Goal: Navigation & Orientation: Find specific page/section

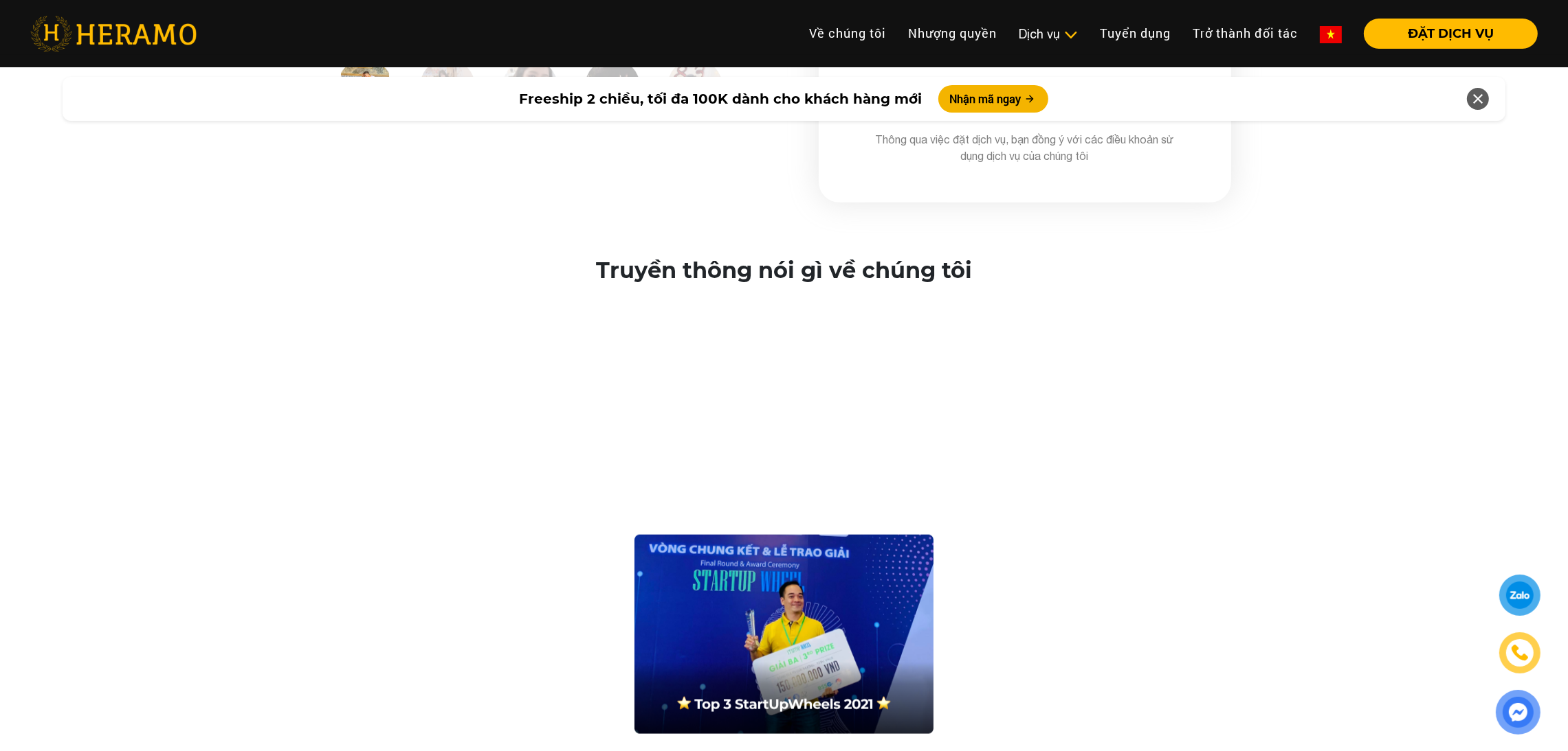
scroll to position [2315, 0]
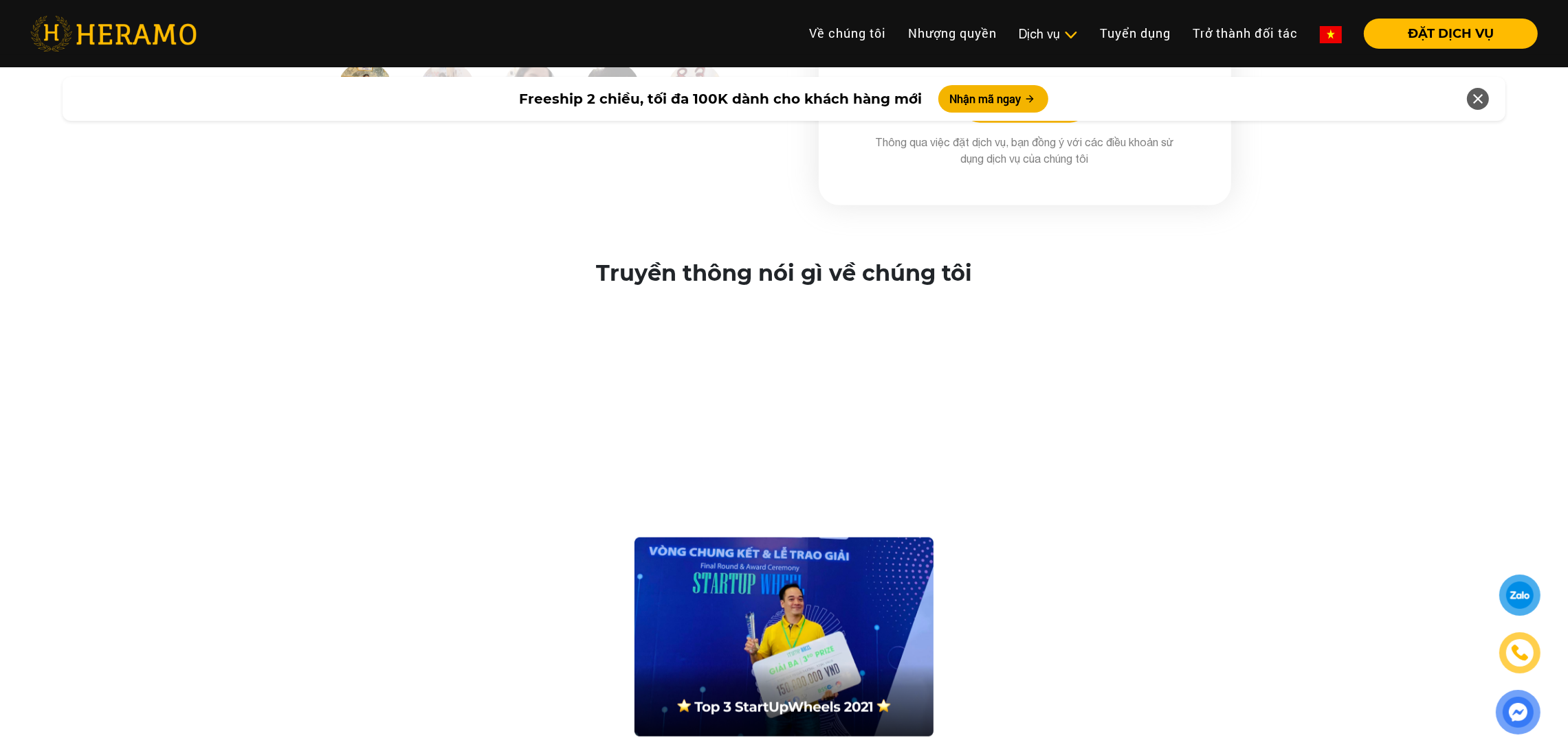
click at [1175, 428] on div at bounding box center [783, 528] width 1513 height 418
click at [1184, 425] on div at bounding box center [783, 528] width 1513 height 418
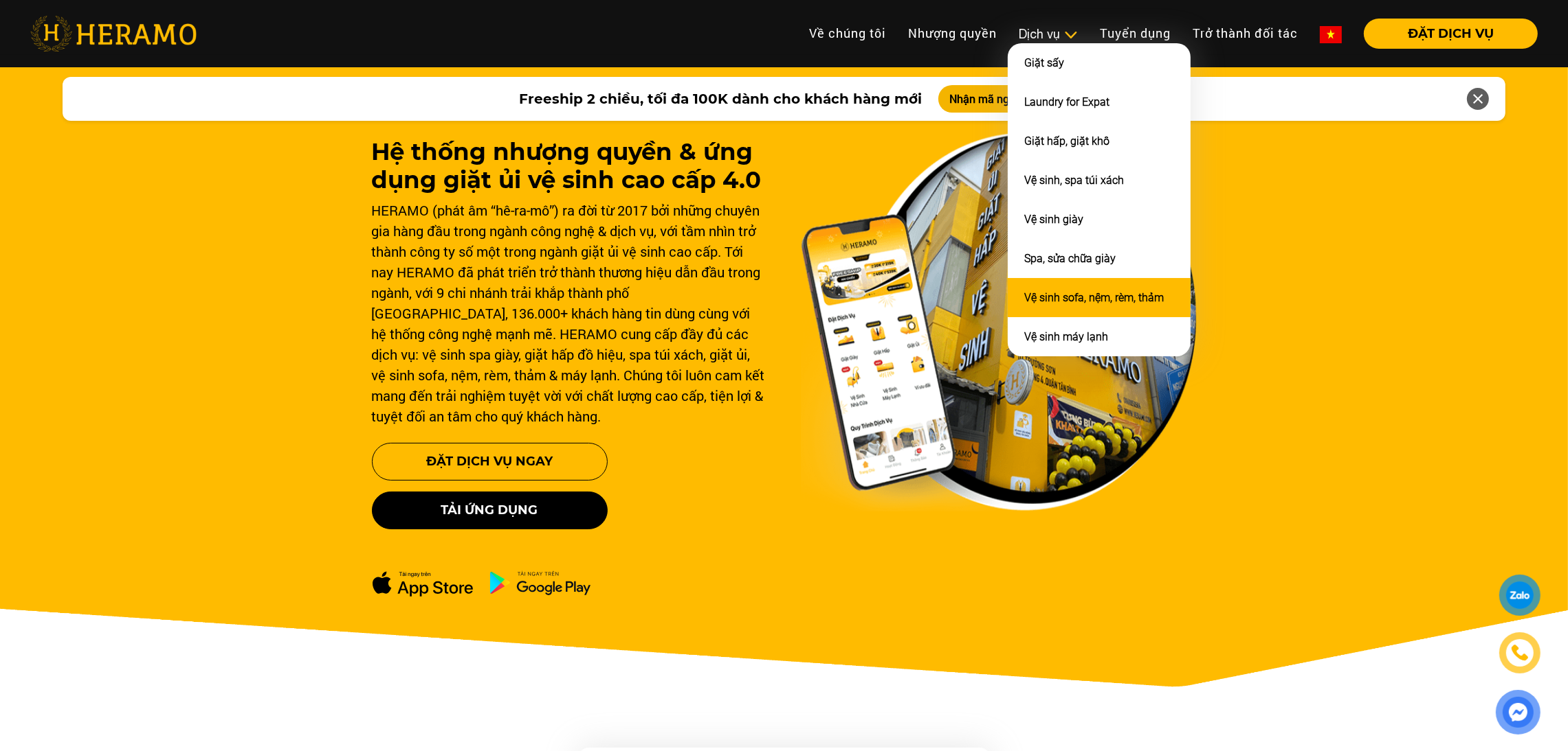
click at [1053, 280] on li "Vệ sinh sofa, nệm, rèm, thảm" at bounding box center [1099, 297] width 183 height 39
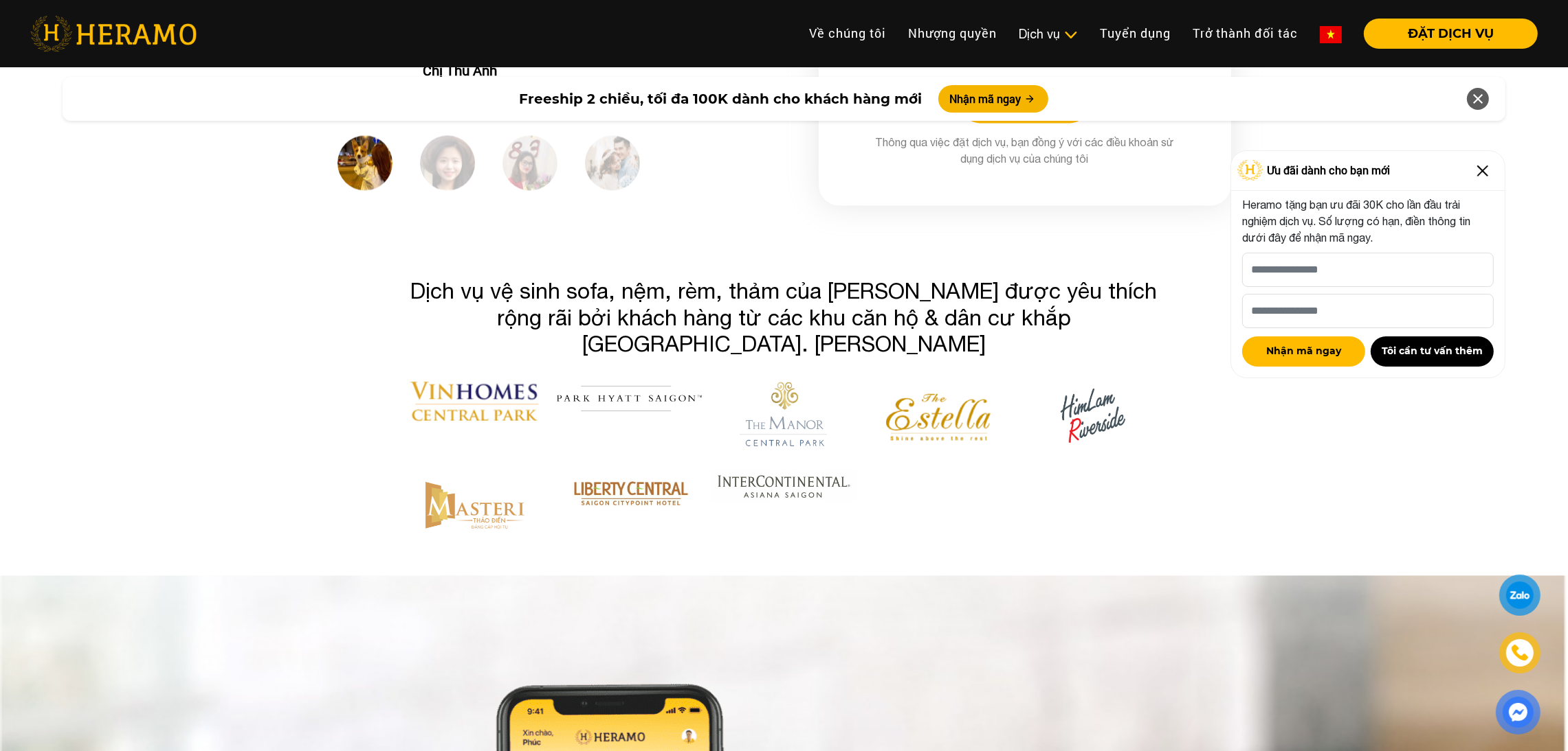
scroll to position [4069, 0]
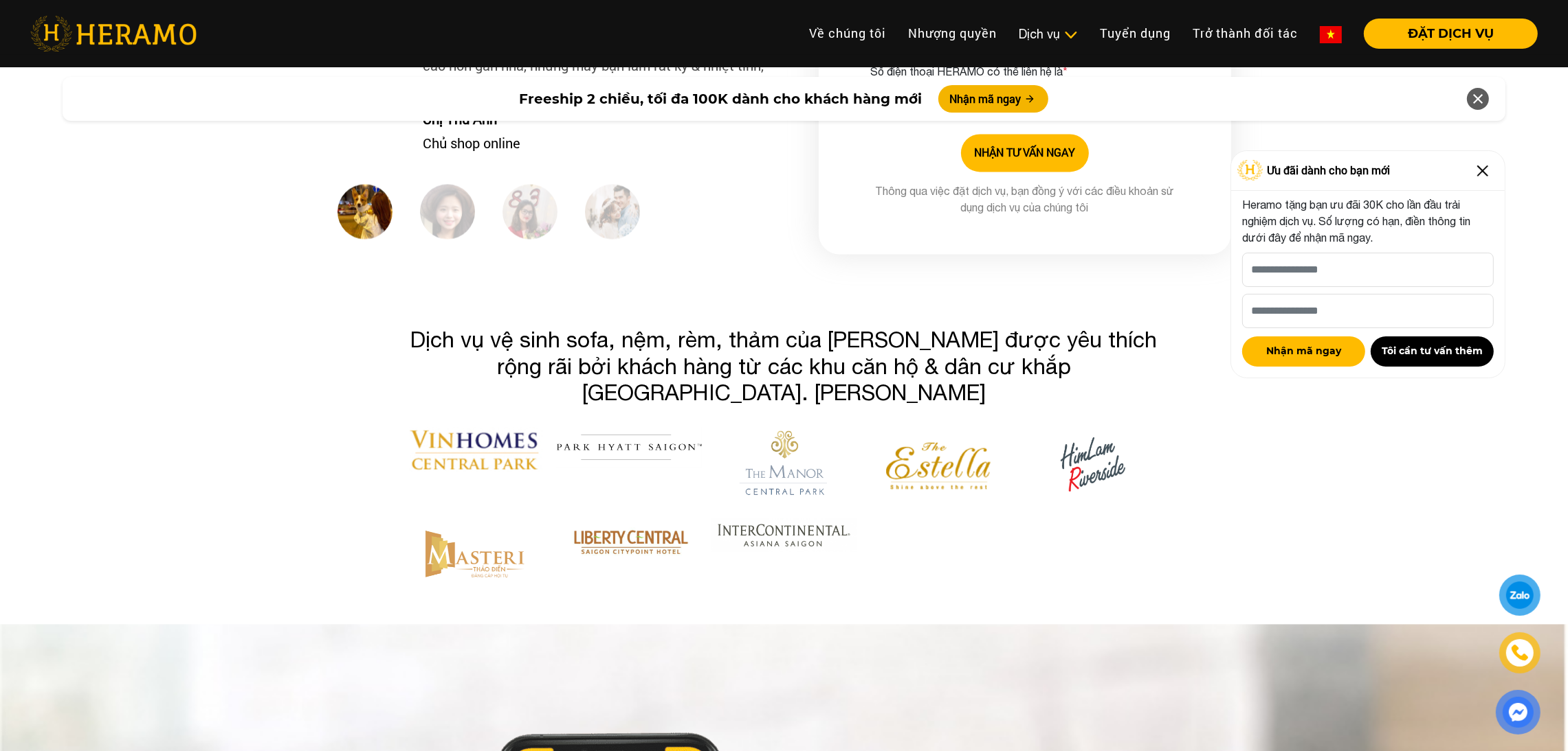
click at [1478, 164] on img at bounding box center [1482, 171] width 22 height 22
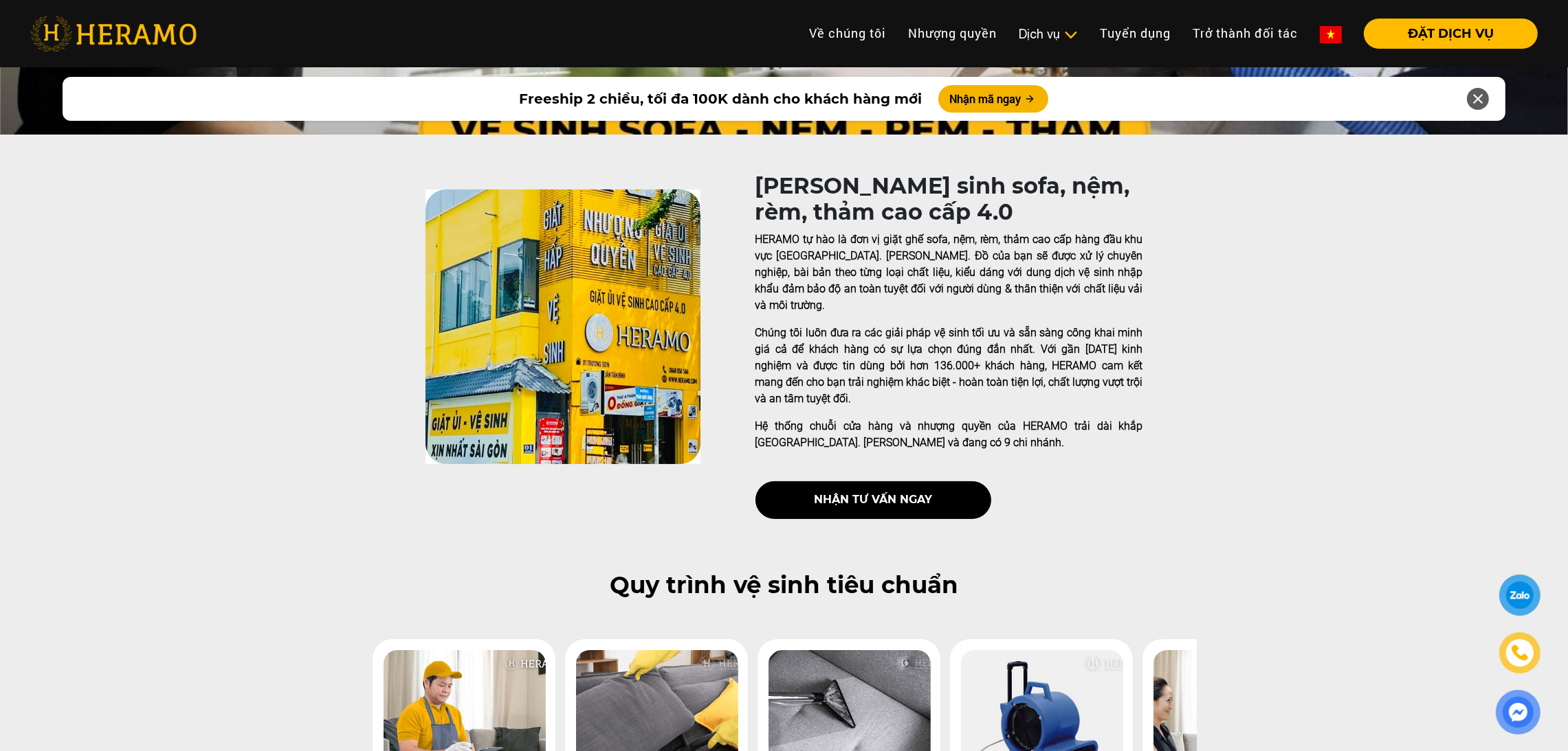
scroll to position [0, 0]
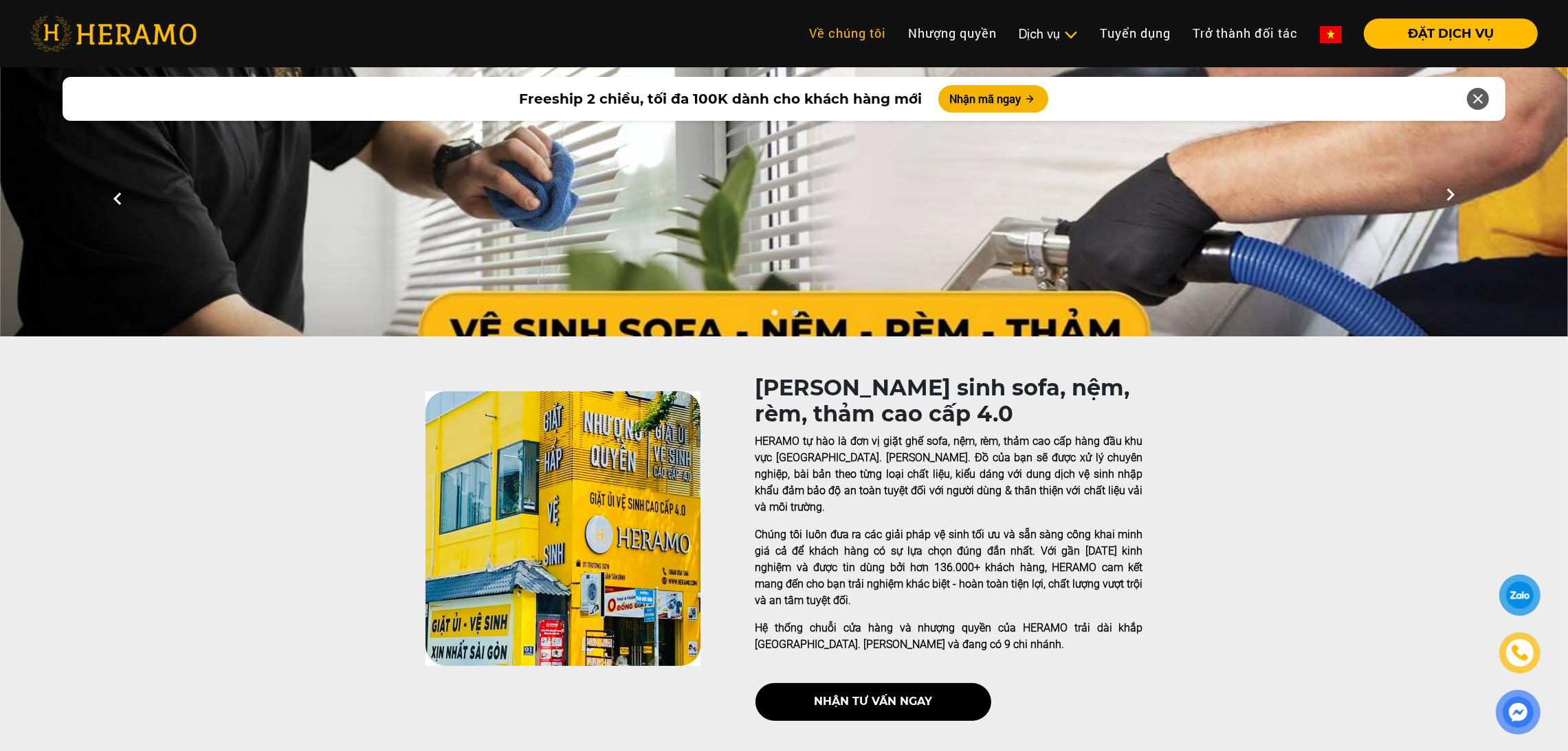
click at [855, 25] on link "Về chúng tôi" at bounding box center [846, 33] width 99 height 30
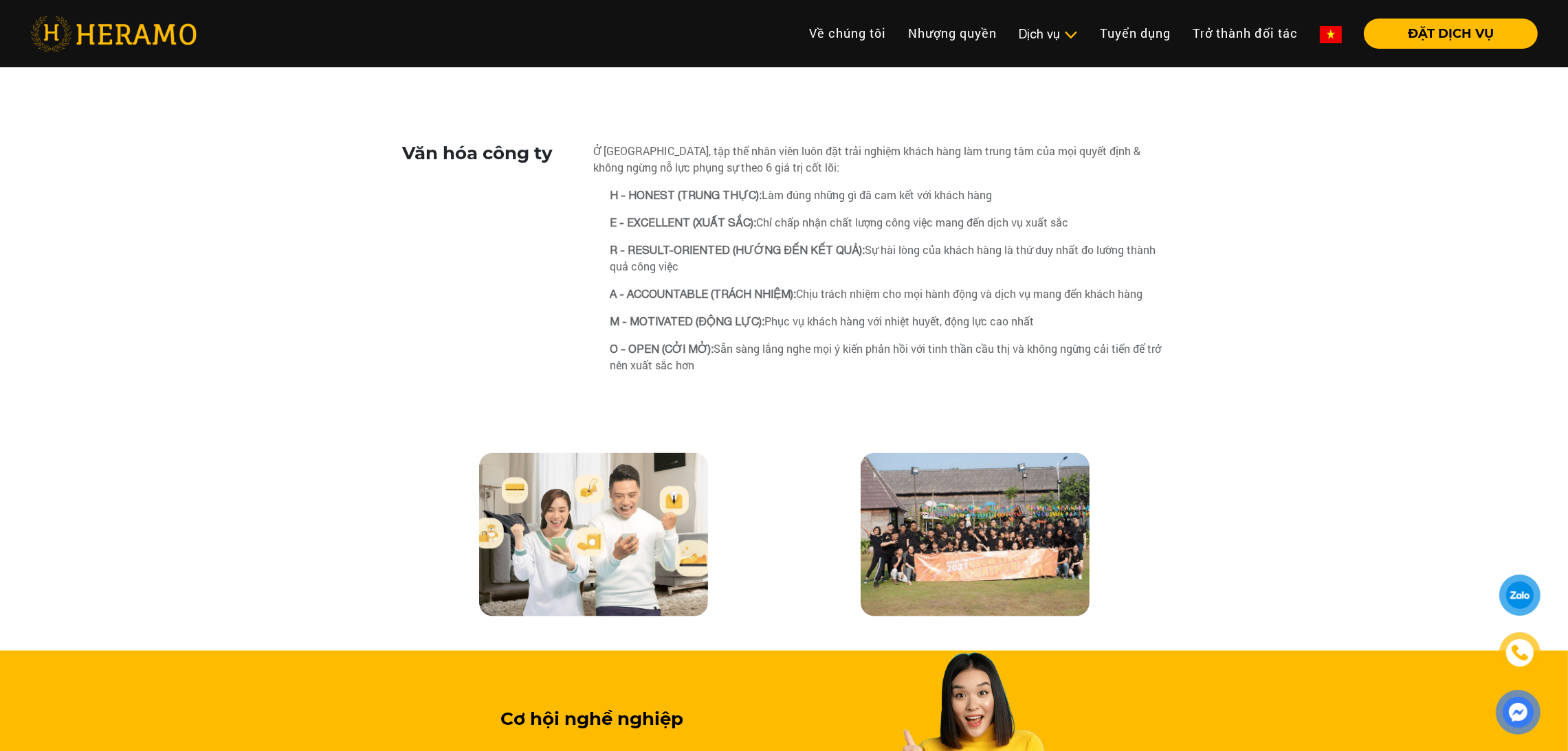
scroll to position [2617, 0]
